Goal: Find specific page/section: Find specific page/section

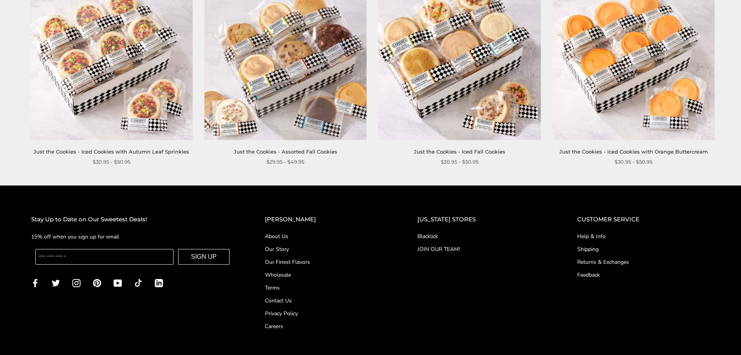
scroll to position [873, 0]
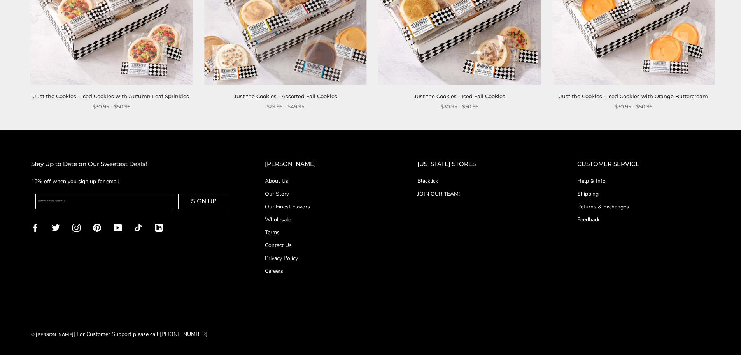
click at [294, 273] on link "Careers" at bounding box center [325, 271] width 121 height 8
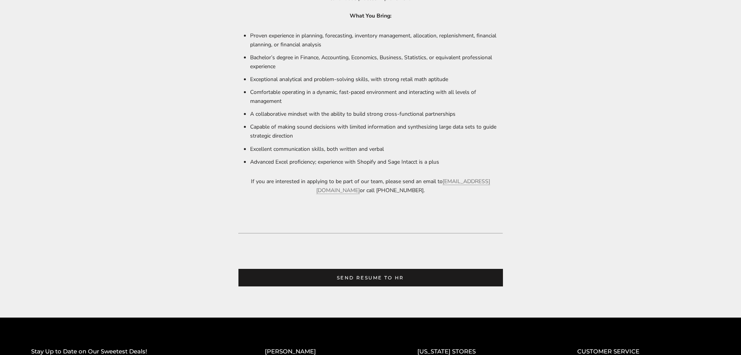
scroll to position [693, 0]
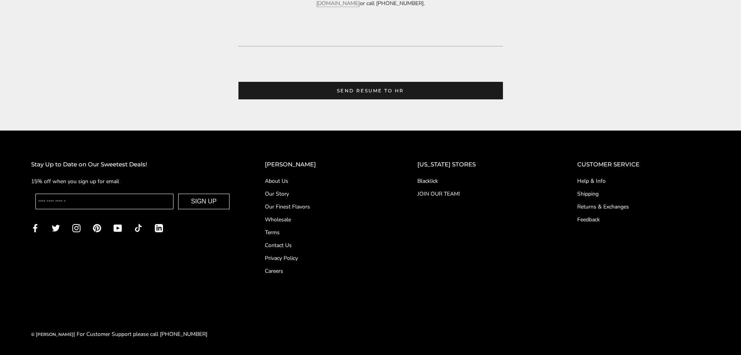
click at [436, 185] on link "Blacklick" at bounding box center [482, 181] width 129 height 8
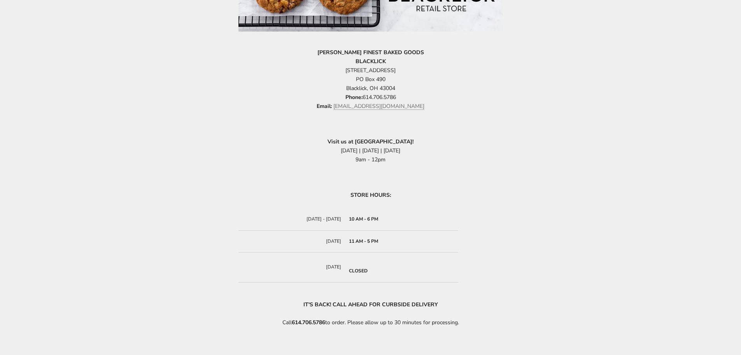
scroll to position [156, 0]
